Goal: Check status: Check status

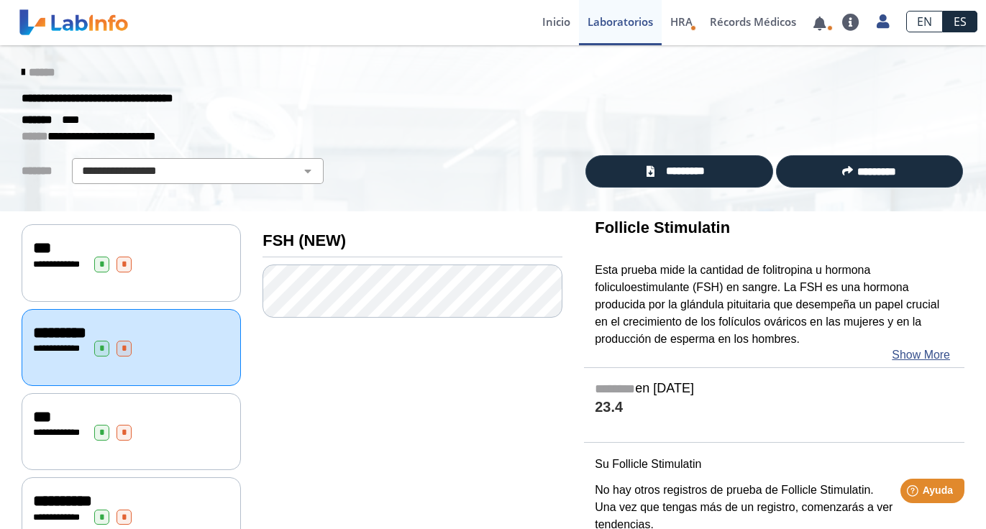
scroll to position [49, 0]
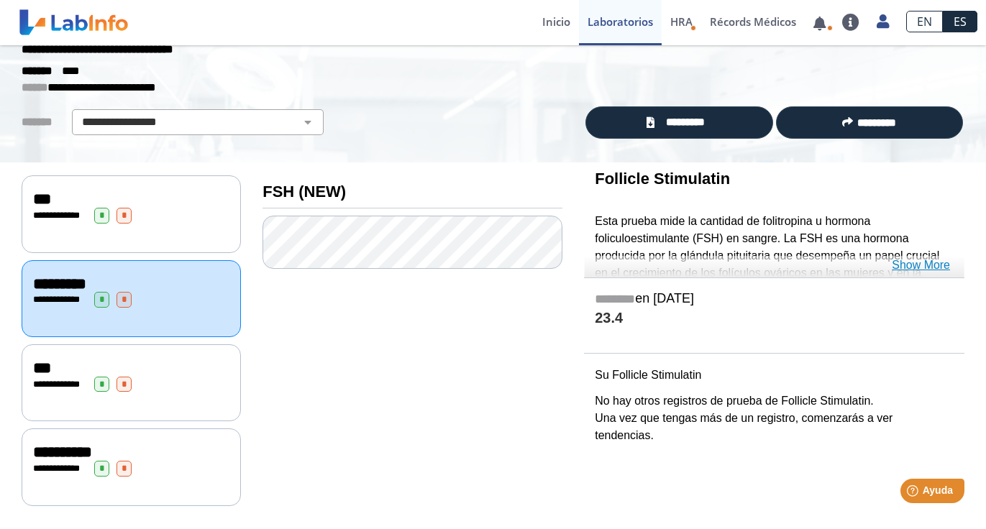
click at [901, 262] on link "Show More" at bounding box center [920, 265] width 58 height 17
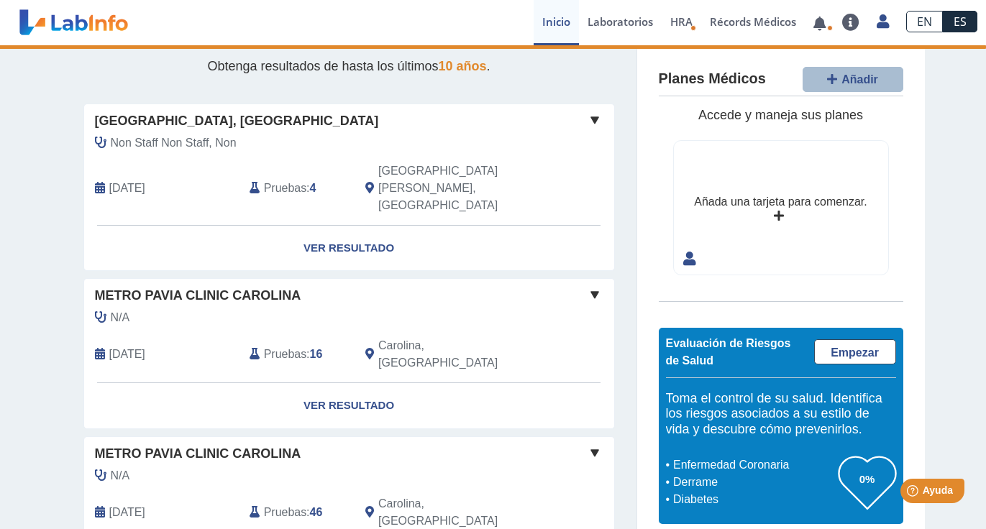
scroll to position [6, 0]
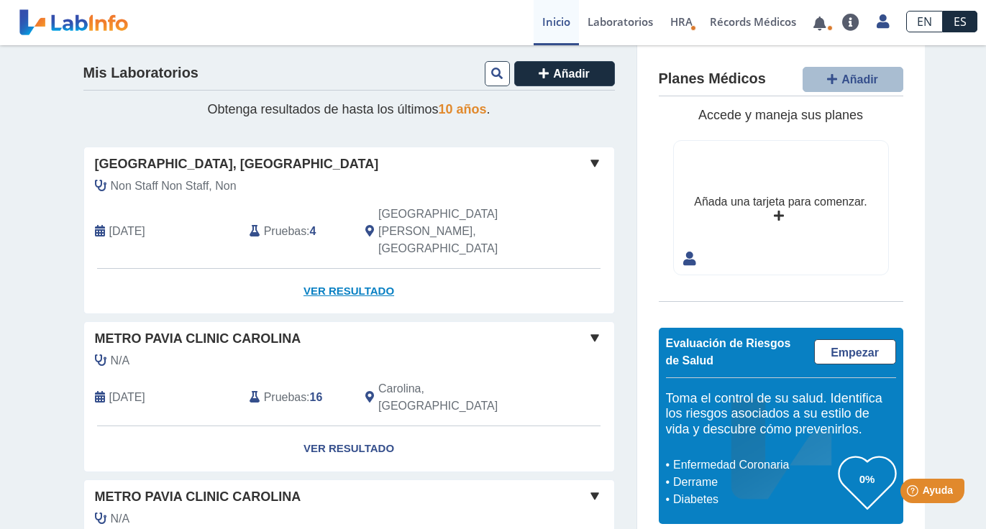
click at [359, 269] on link "Ver Resultado" at bounding box center [349, 291] width 530 height 45
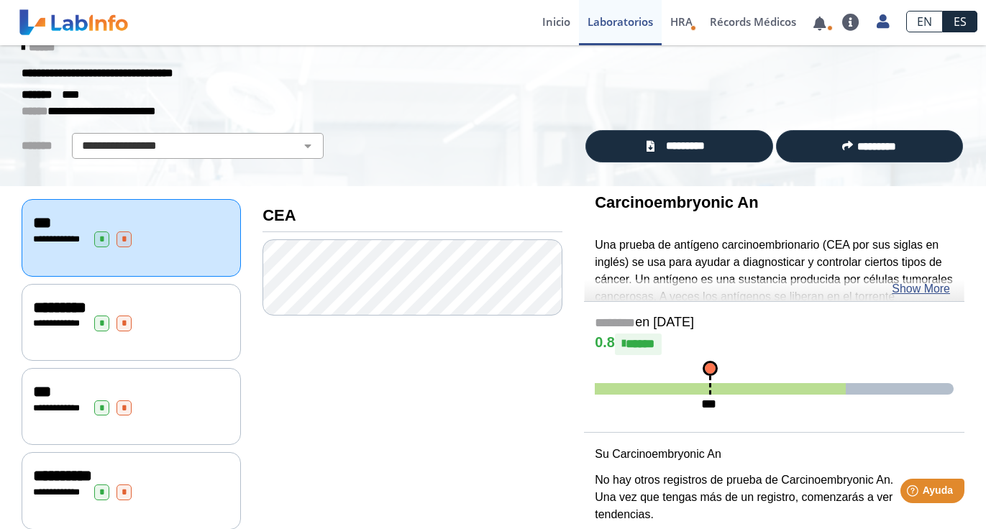
scroll to position [24, 0]
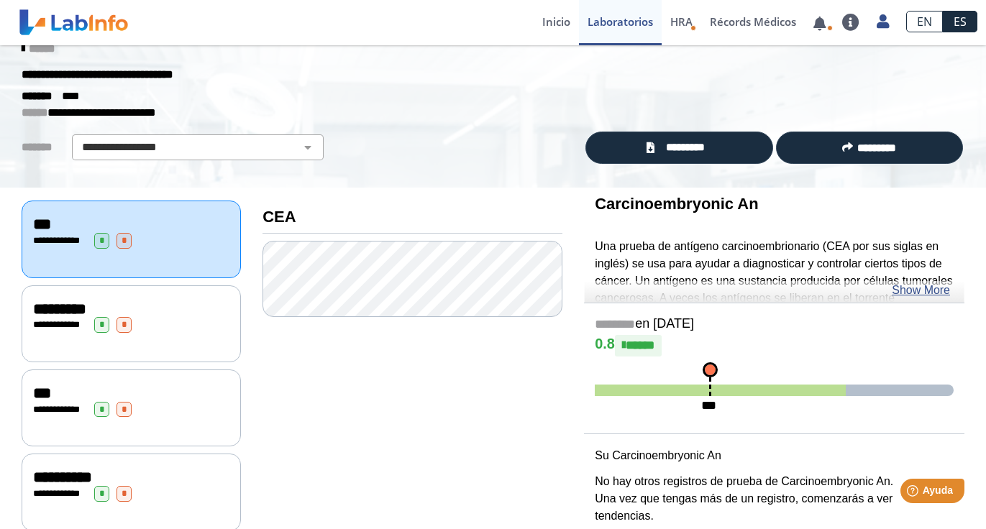
click at [213, 321] on div "**********" at bounding box center [131, 325] width 196 height 16
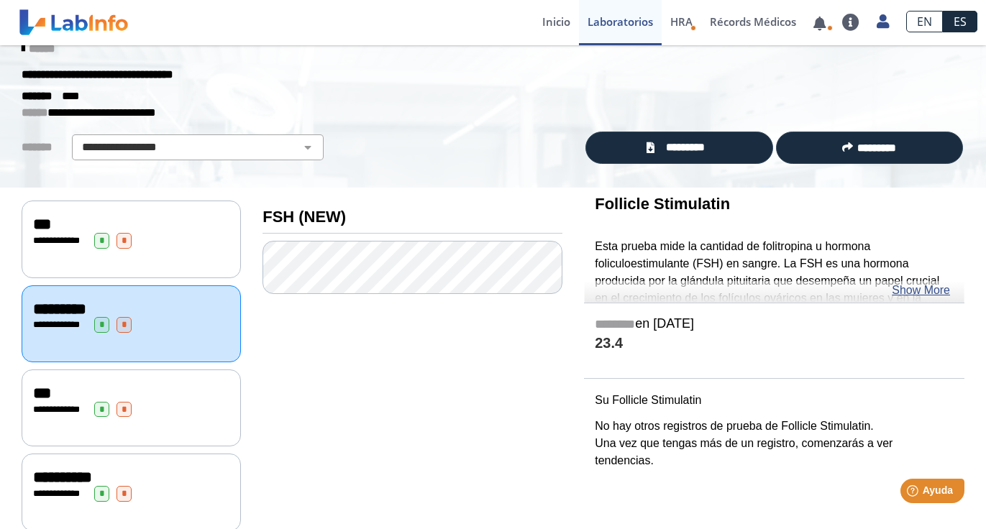
scroll to position [49, 0]
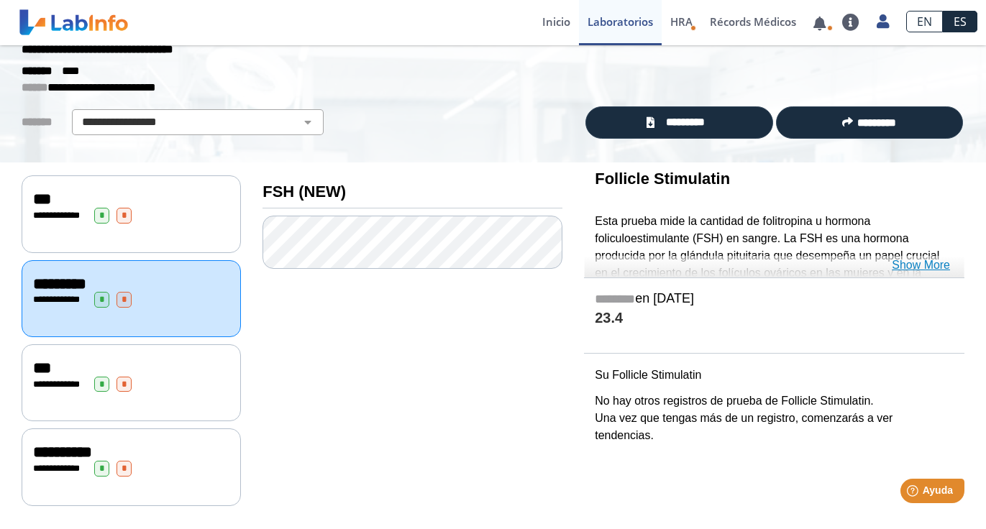
click at [898, 265] on link "Show More" at bounding box center [920, 265] width 58 height 17
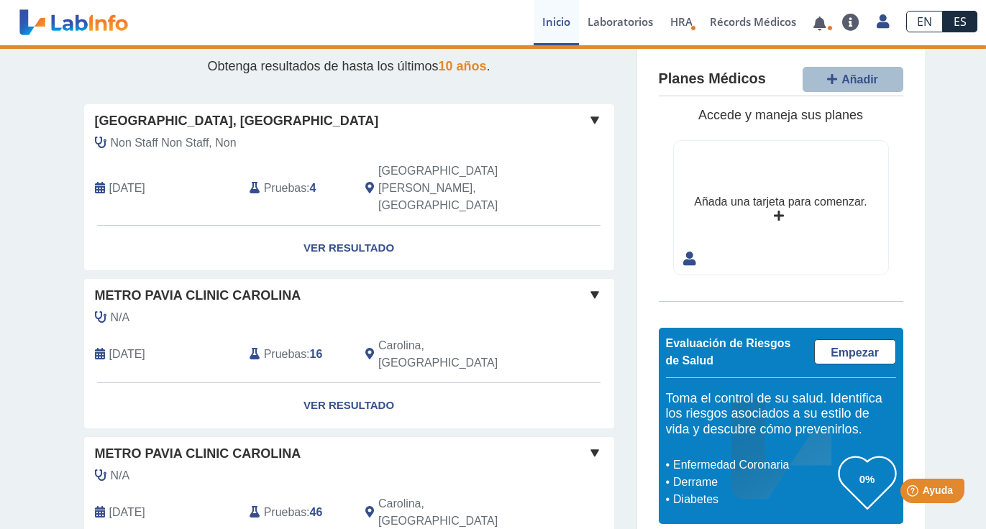
scroll to position [6, 0]
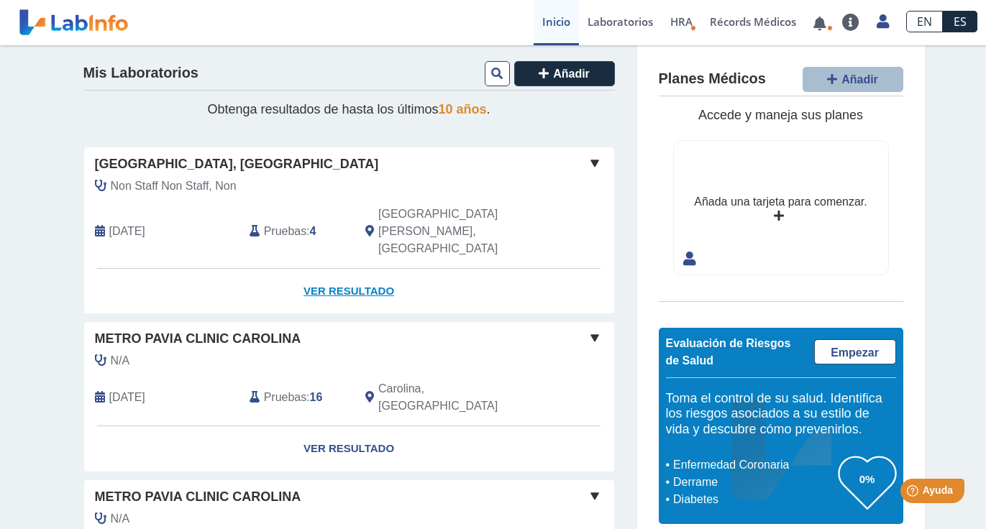
click at [331, 269] on link "Ver Resultado" at bounding box center [349, 291] width 530 height 45
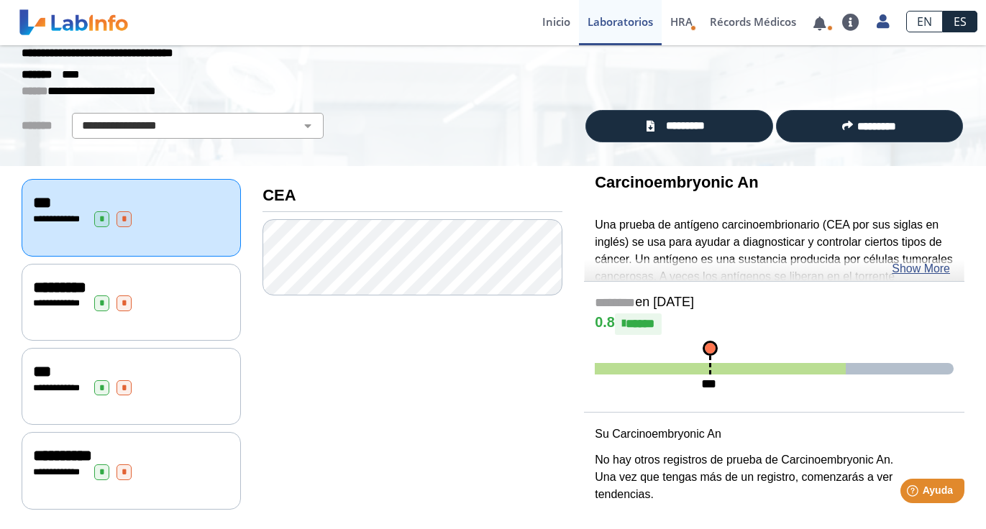
scroll to position [49, 0]
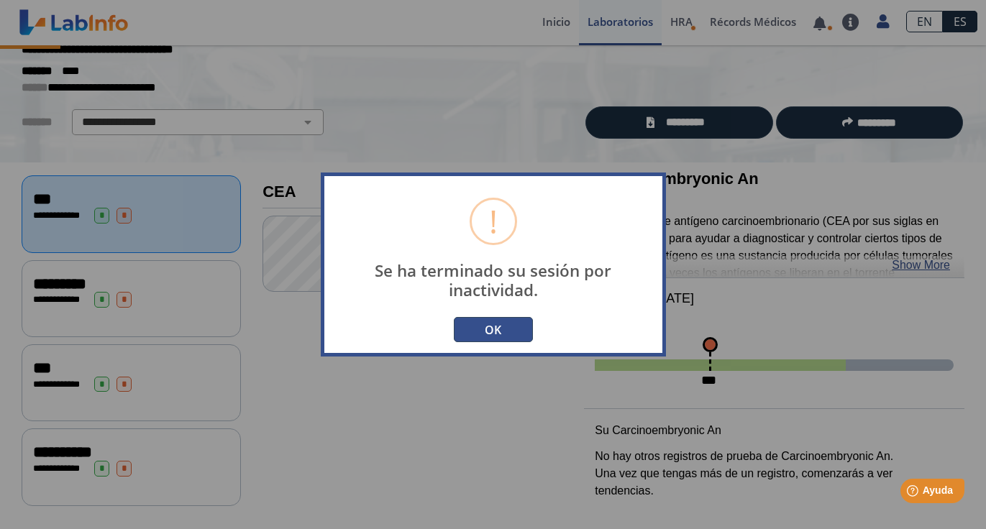
scroll to position [12, 0]
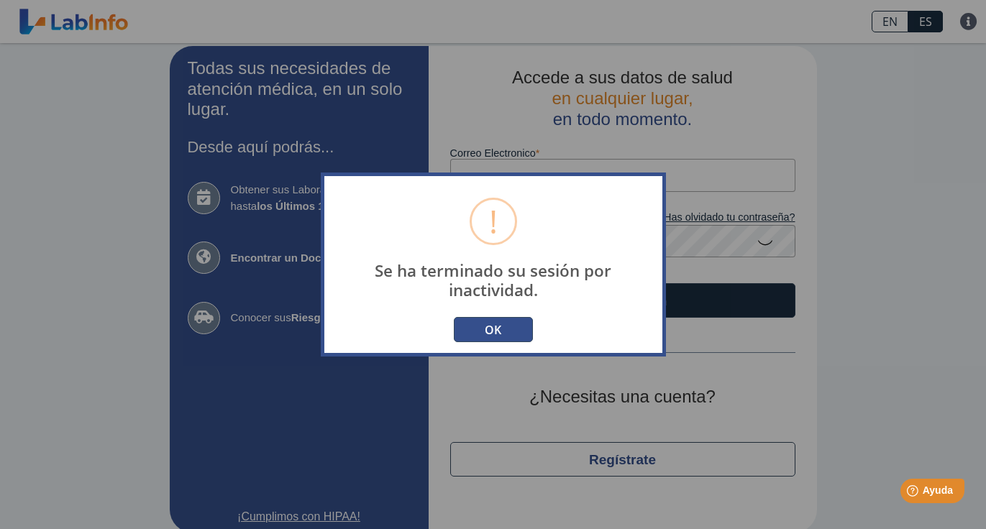
click at [513, 322] on button "OK" at bounding box center [493, 329] width 79 height 25
